Goal: Use online tool/utility: Utilize a website feature to perform a specific function

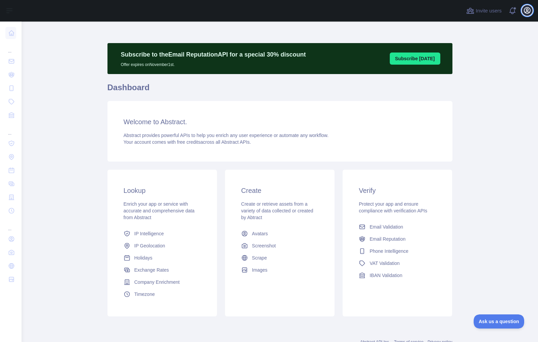
click at [526, 10] on icon "button" at bounding box center [527, 10] width 8 height 8
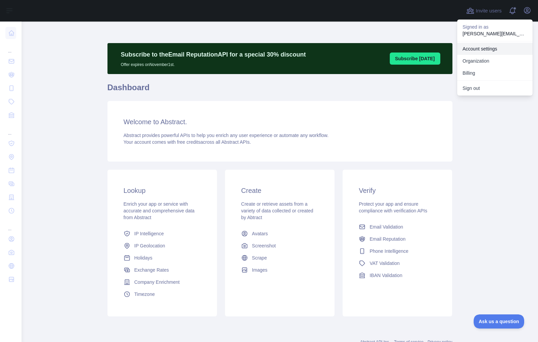
click at [492, 47] on link "Account settings" at bounding box center [494, 49] width 75 height 12
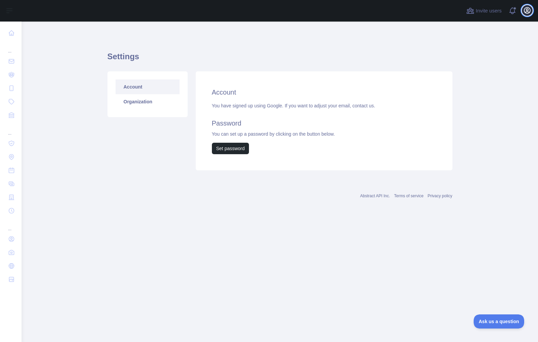
click at [526, 10] on icon "button" at bounding box center [527, 10] width 6 height 6
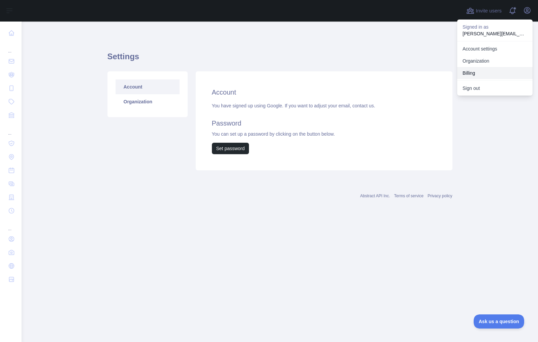
click at [481, 70] on button "Billing" at bounding box center [494, 73] width 75 height 12
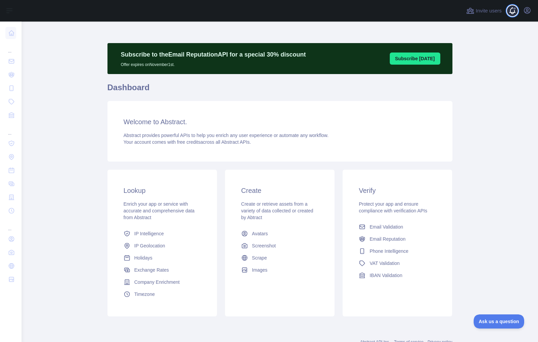
click at [511, 11] on span at bounding box center [515, 11] width 13 height 22
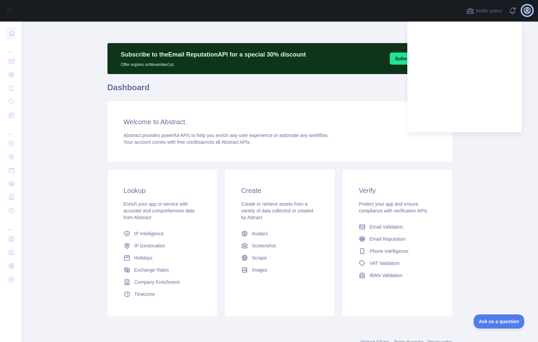
click at [527, 11] on icon "button" at bounding box center [527, 10] width 6 height 6
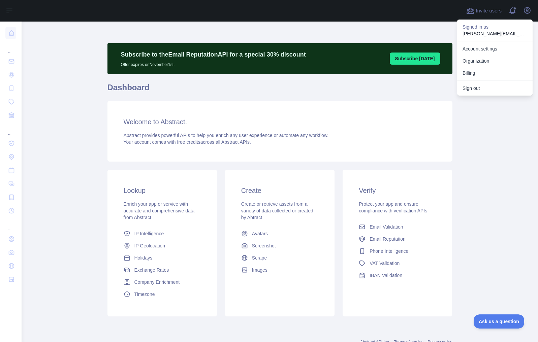
click at [54, 287] on main "Subscribe to the Email Reputation API for a special 30 % discount Offer expires…" at bounding box center [280, 182] width 517 height 321
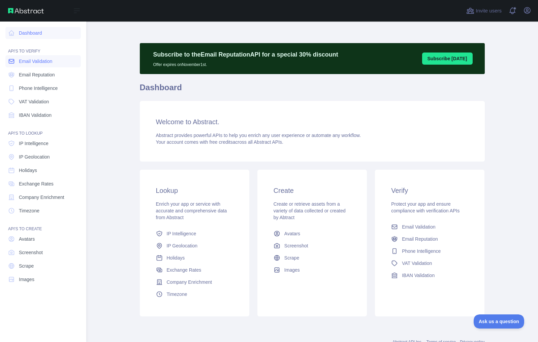
click at [37, 61] on span "Email Validation" at bounding box center [35, 61] width 33 height 7
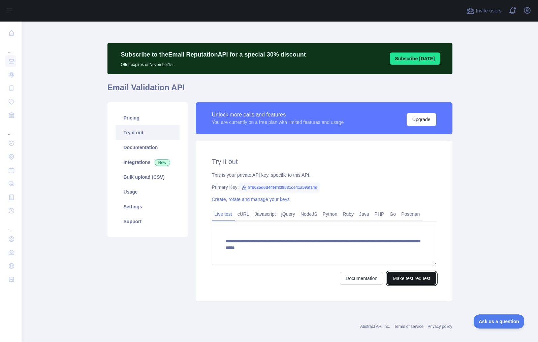
click at [409, 278] on button "Make test request" at bounding box center [411, 278] width 49 height 13
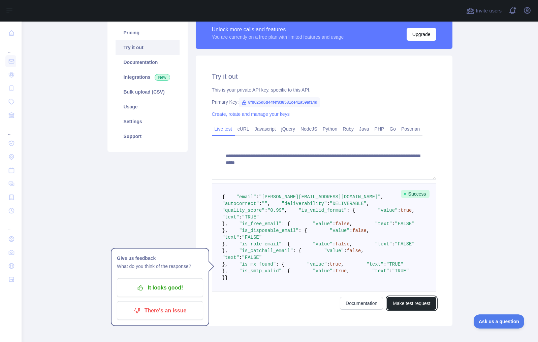
scroll to position [81, 0]
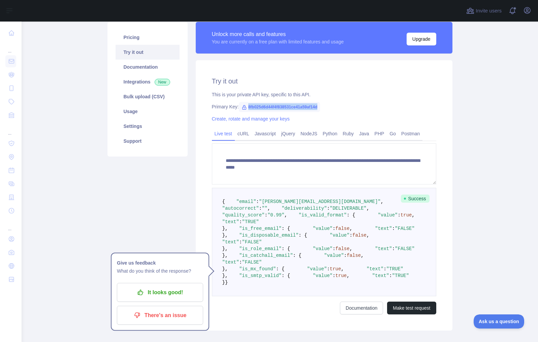
drag, startPoint x: 325, startPoint y: 107, endPoint x: 245, endPoint y: 107, distance: 79.9
click at [245, 107] on span "8fb025d6d44f4f838531ce41a59af14d" at bounding box center [279, 107] width 81 height 10
copy span "8fb025d6d44f4f838531ce41a59af14d"
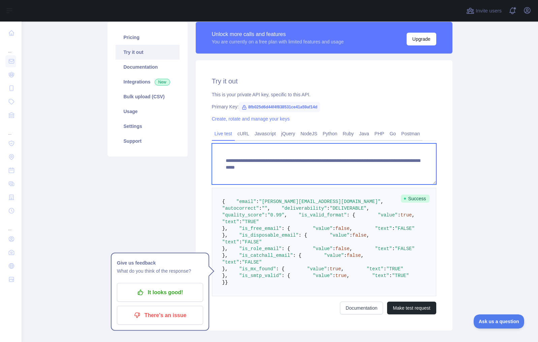
click at [257, 162] on textarea "**********" at bounding box center [324, 164] width 224 height 41
